Goal: Find specific page/section: Find specific page/section

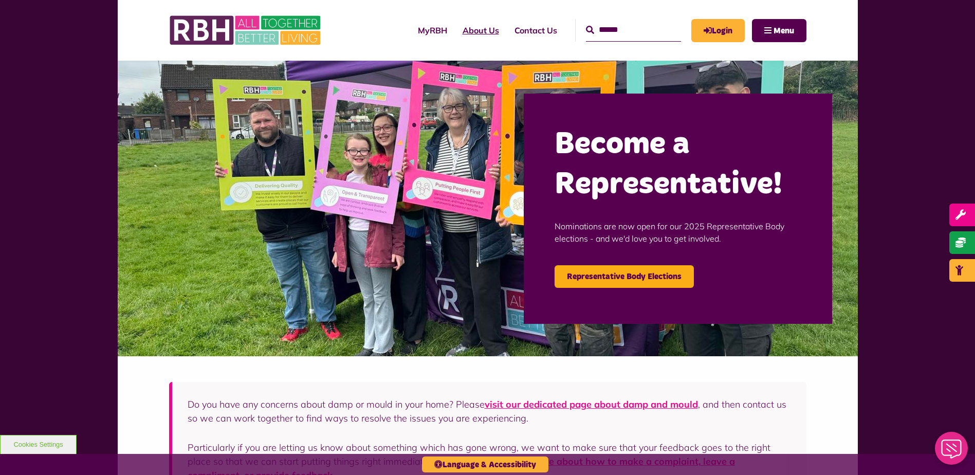
click at [464, 31] on link "About Us" at bounding box center [481, 30] width 52 height 28
click at [411, 29] on link "MyRBH" at bounding box center [432, 30] width 45 height 28
click at [455, 28] on link "About Us" at bounding box center [481, 30] width 52 height 28
